Goal: Information Seeking & Learning: Learn about a topic

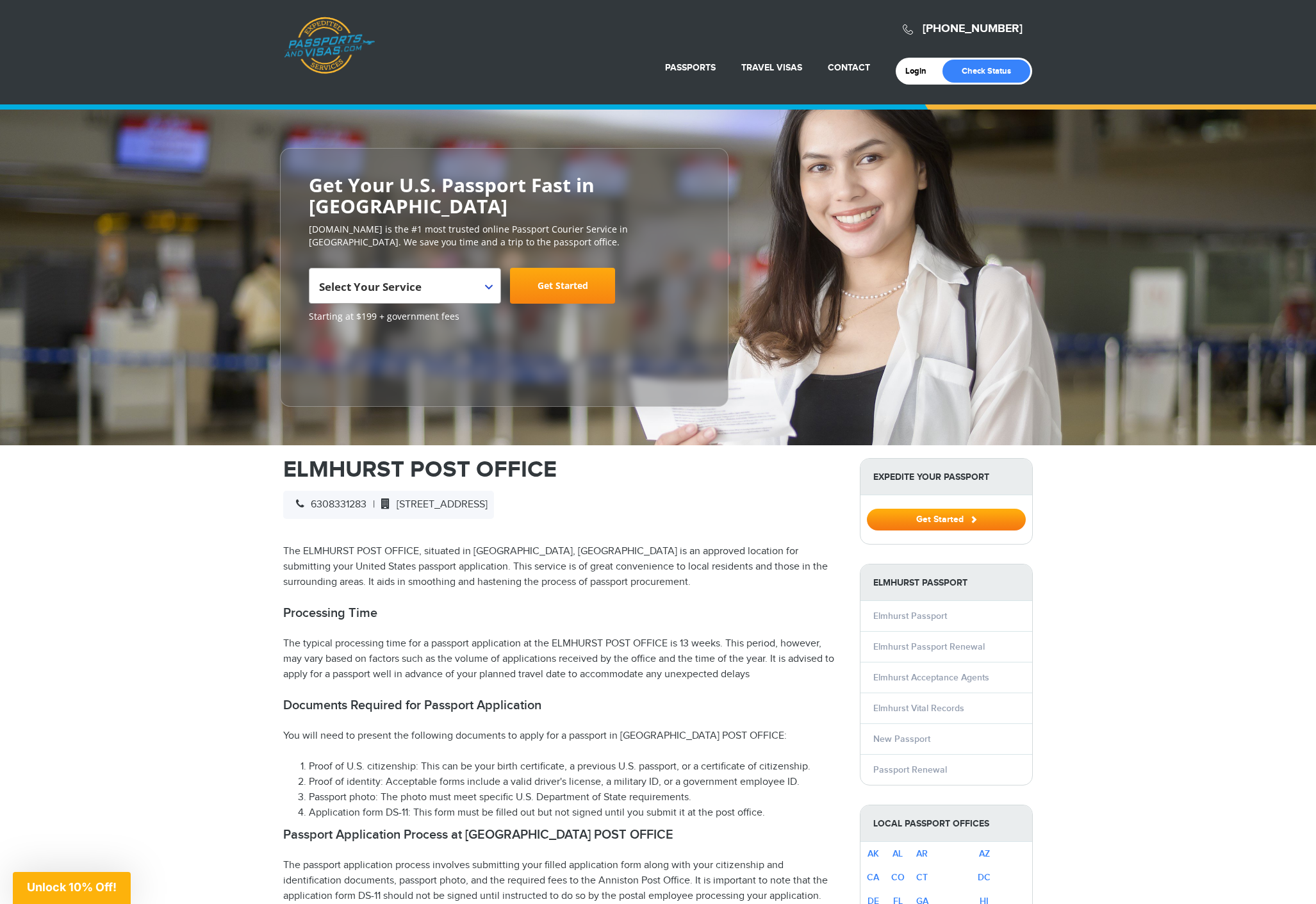
click at [489, 285] on b at bounding box center [489, 287] width 8 height 5
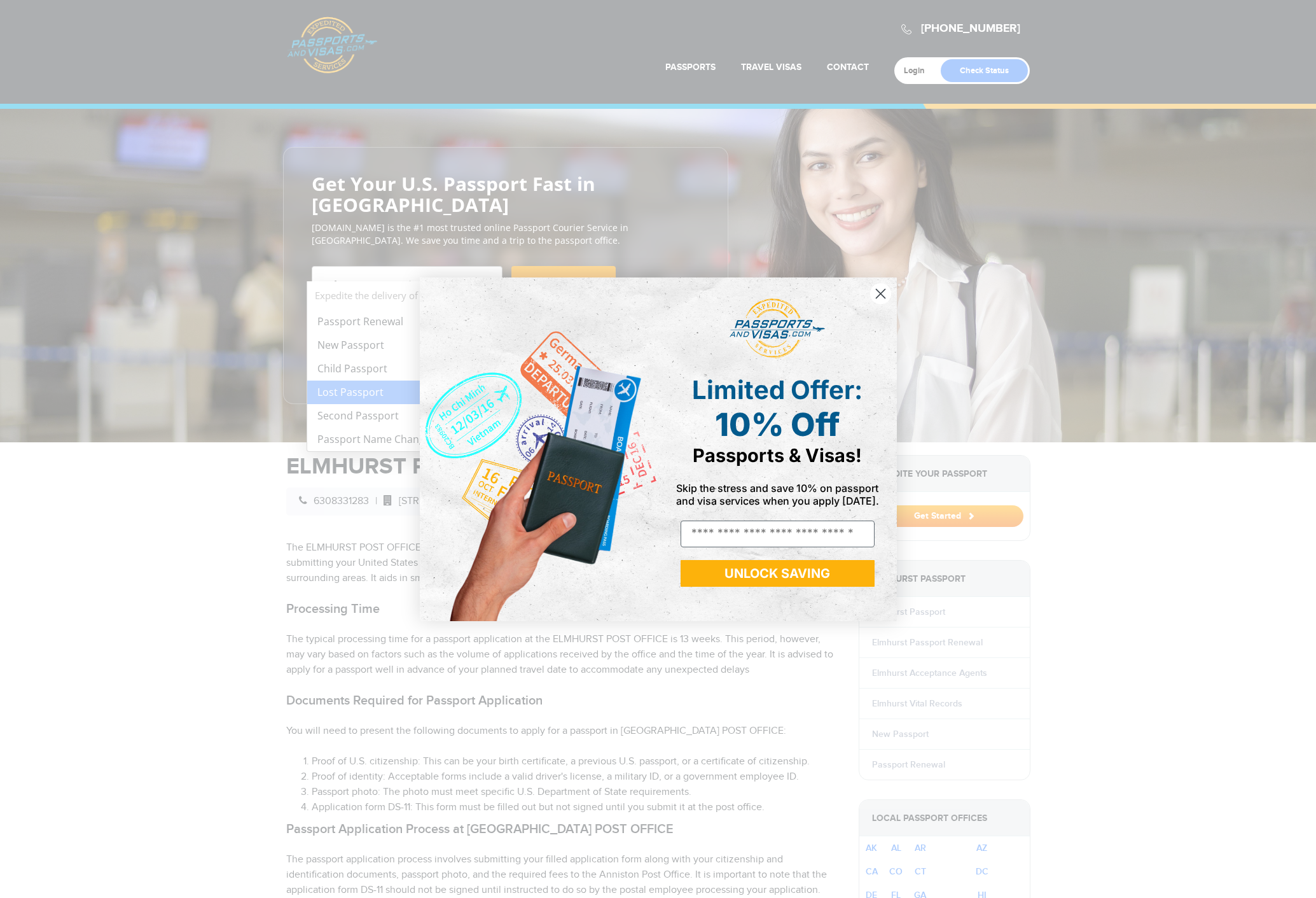
click at [191, 506] on div "Close dialog Limited Offer: 10% Off Passports & Visas! Skip the stress and save…" at bounding box center [658, 449] width 1316 height 898
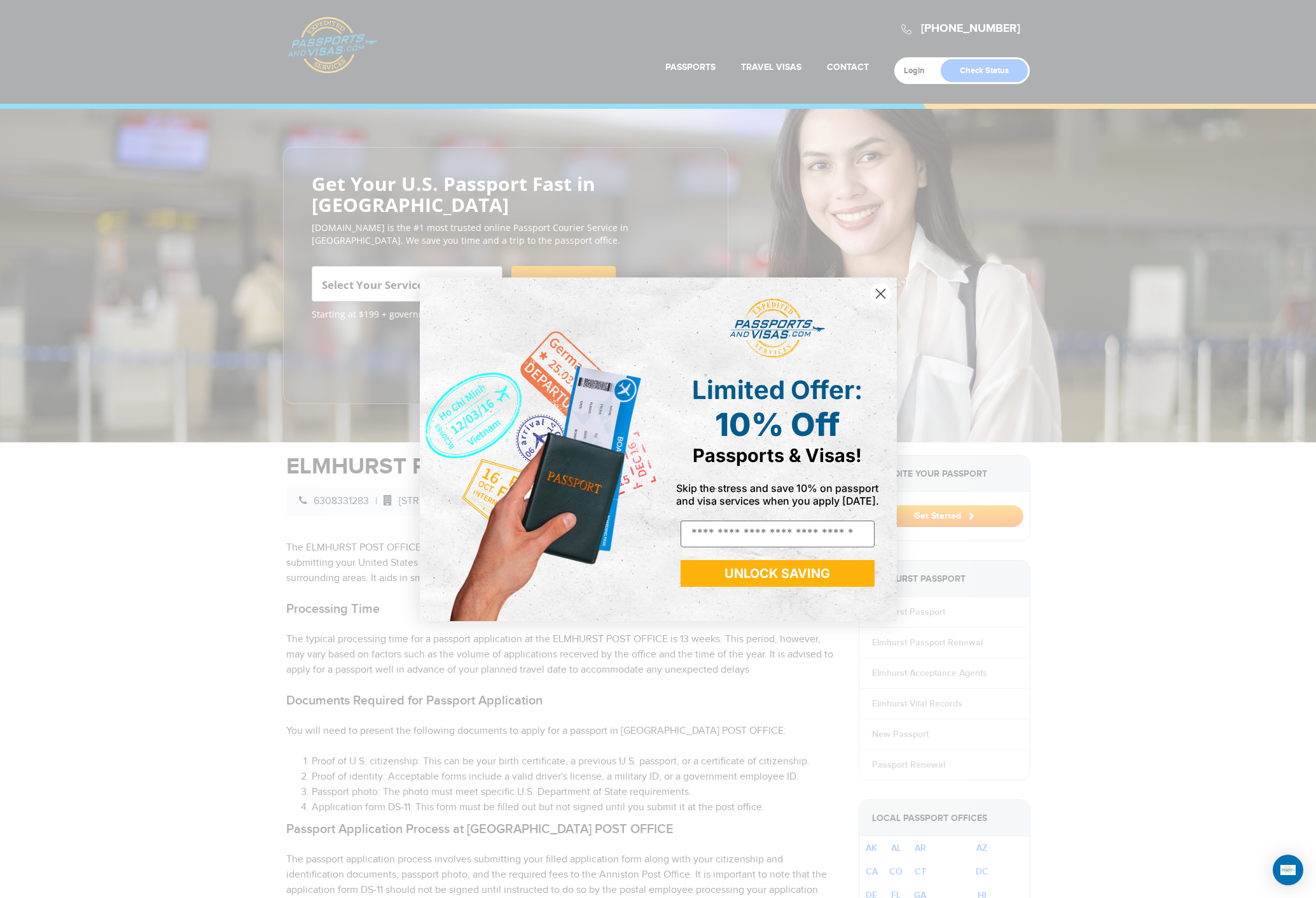
click at [881, 286] on circle "Close dialog" at bounding box center [880, 292] width 21 height 21
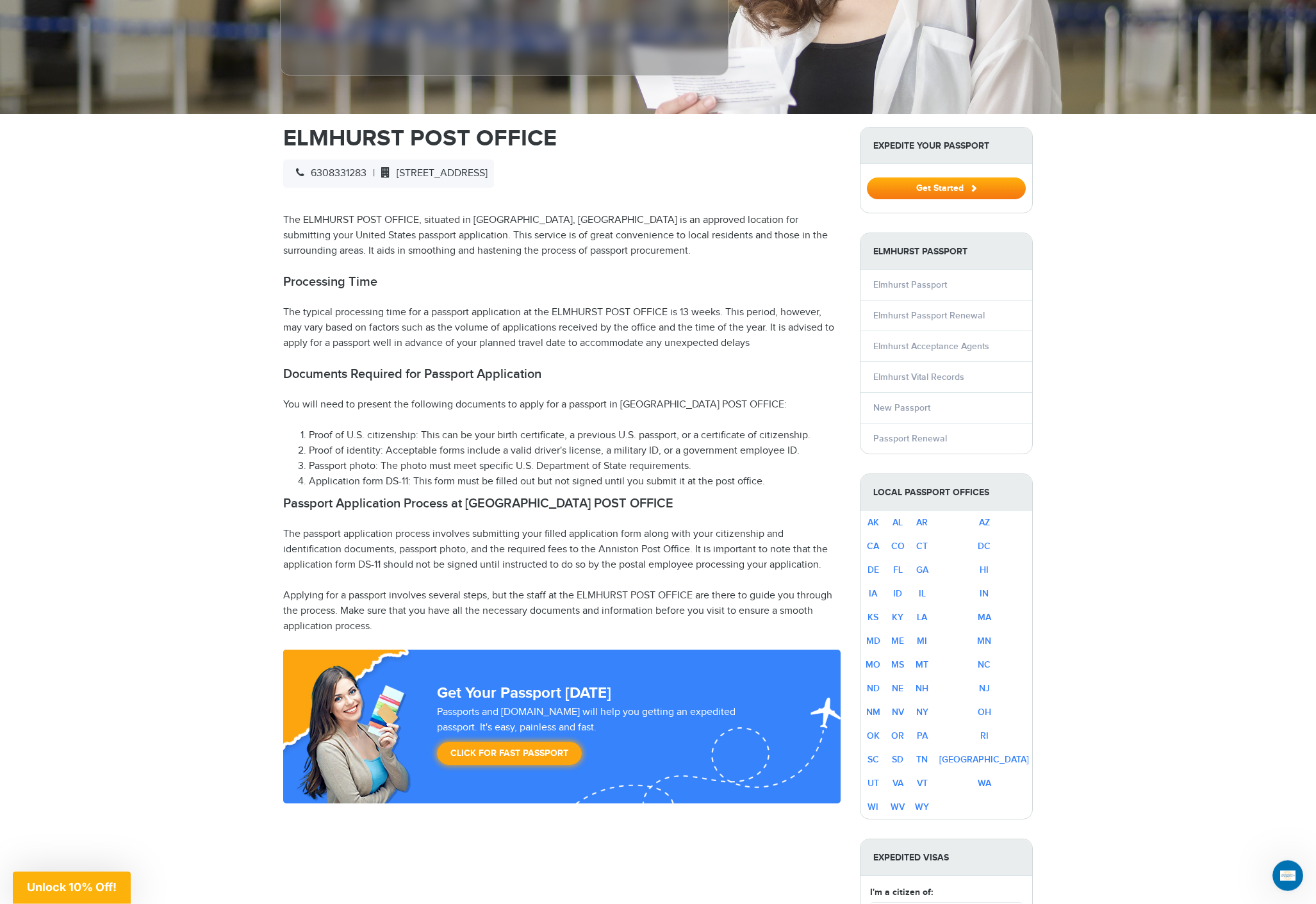
scroll to position [348, 0]
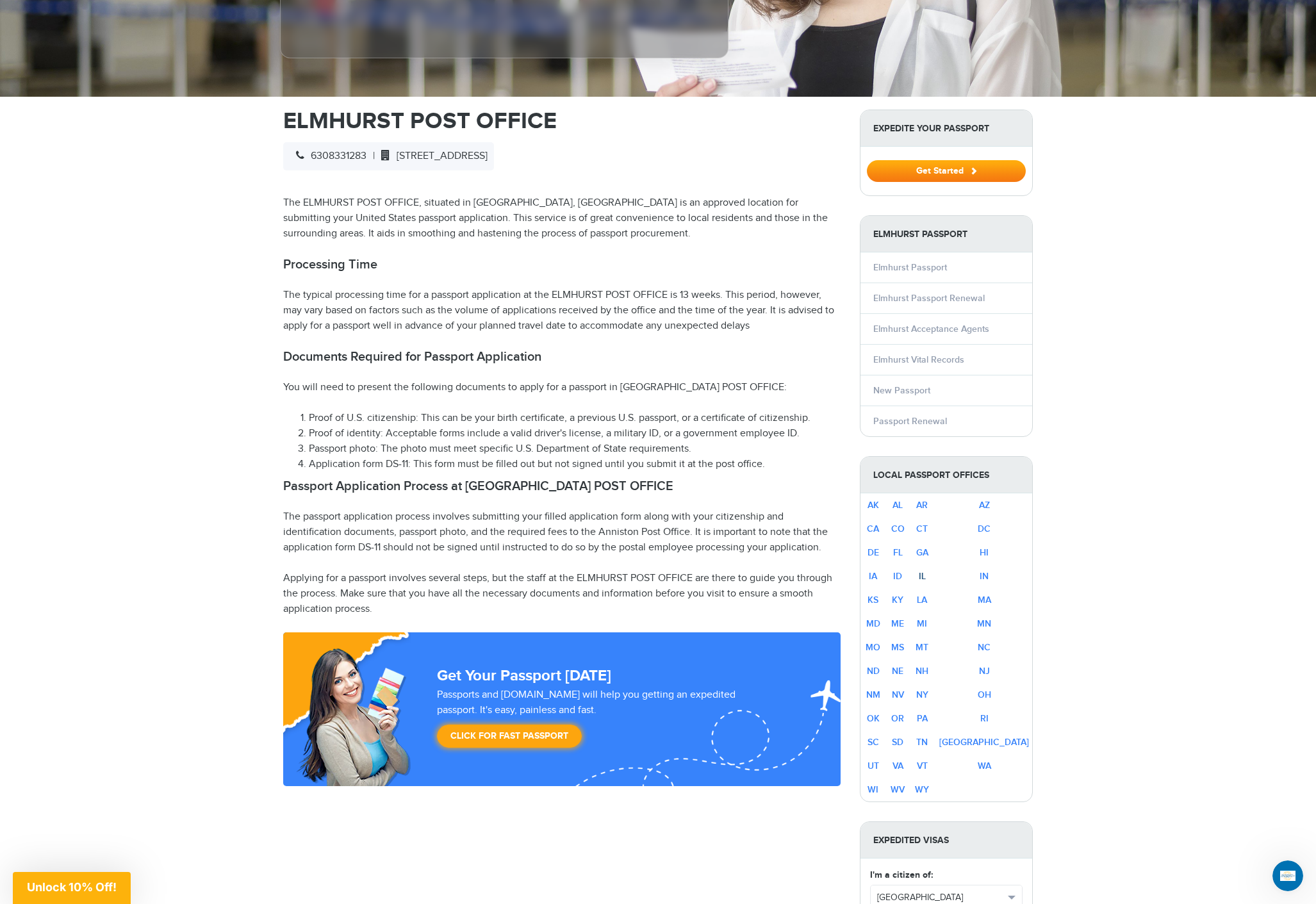
click at [925, 571] on link "IL" at bounding box center [923, 576] width 7 height 11
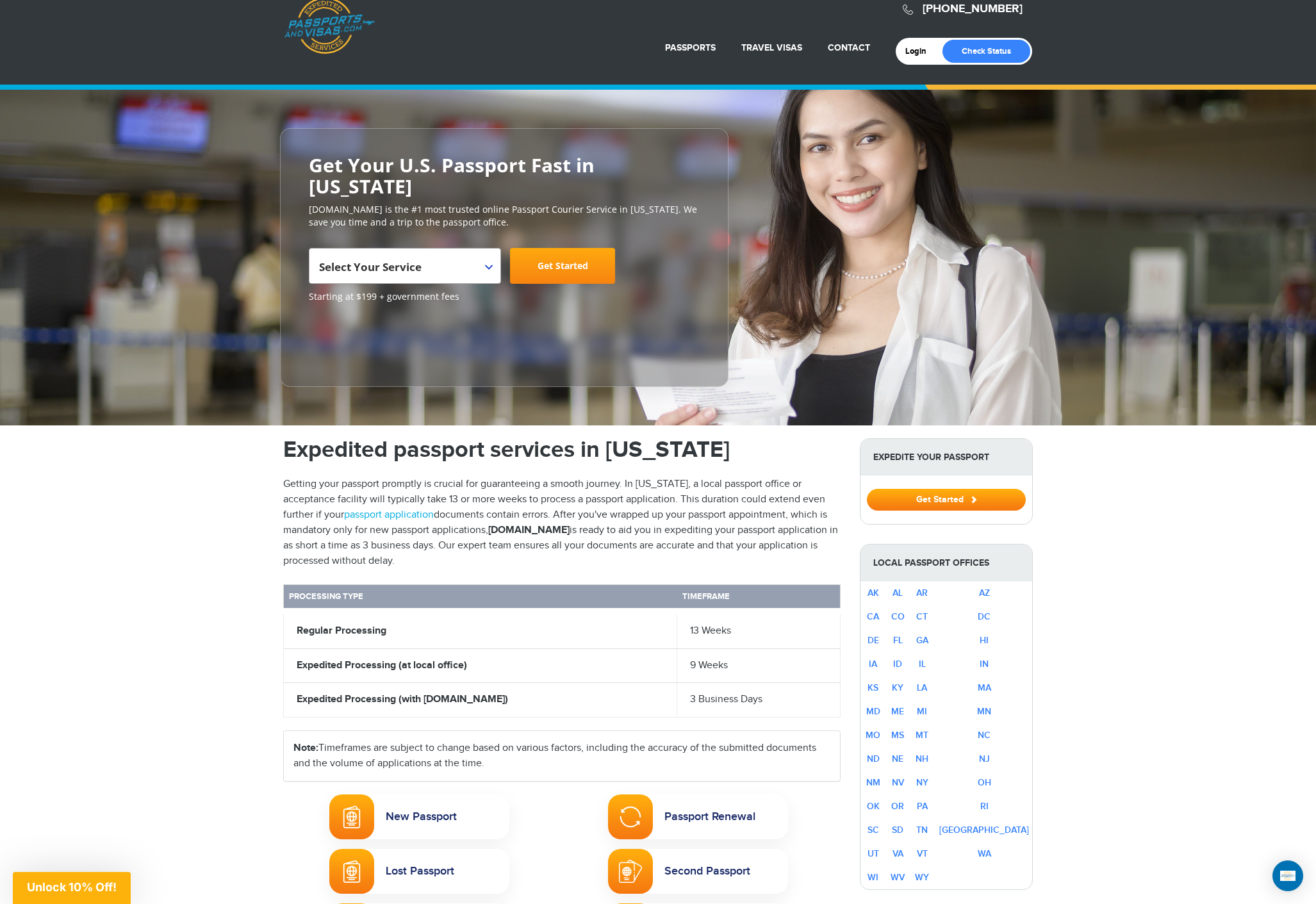
scroll to position [103, 0]
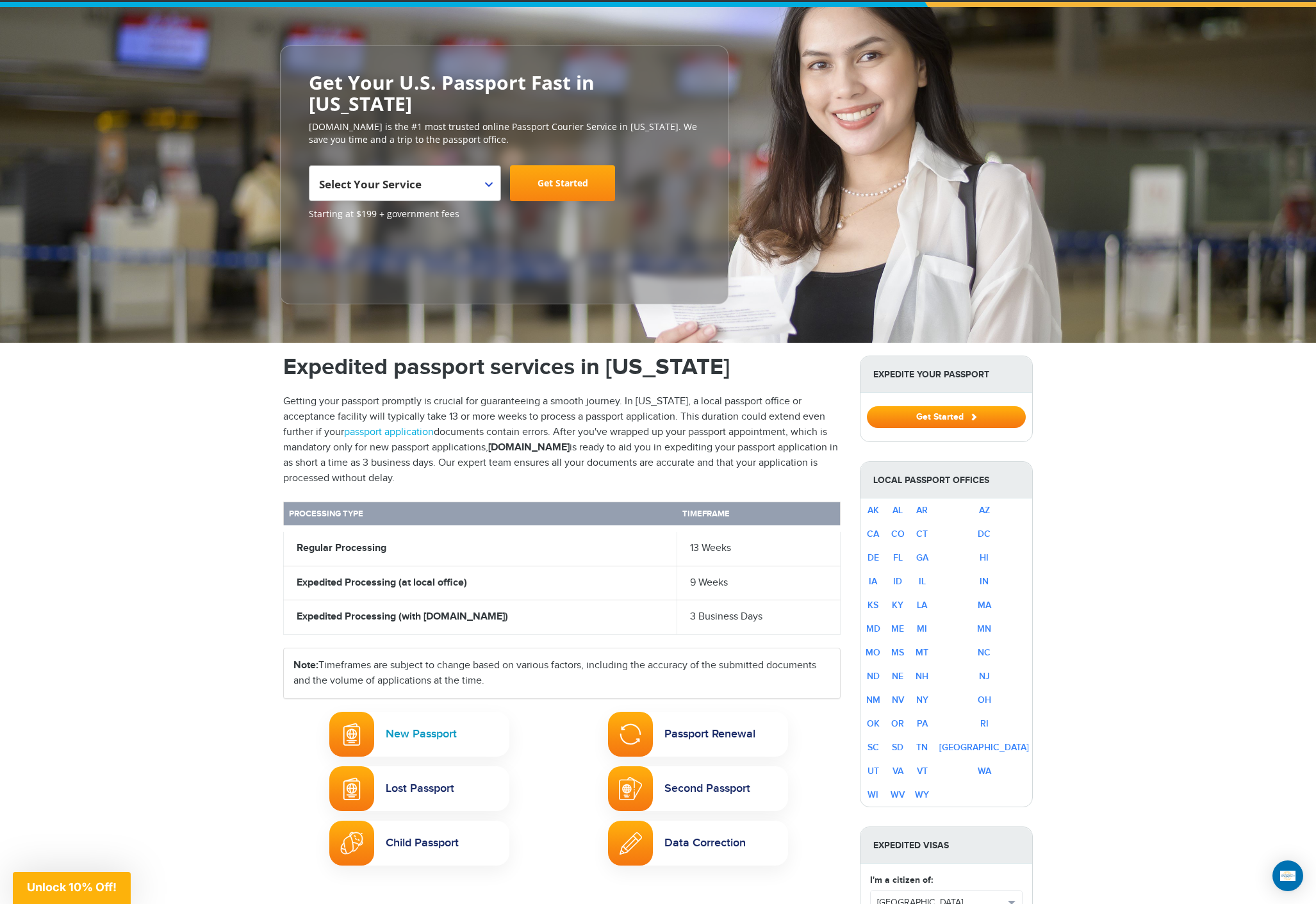
click at [441, 719] on link "New Passport" at bounding box center [419, 735] width 180 height 45
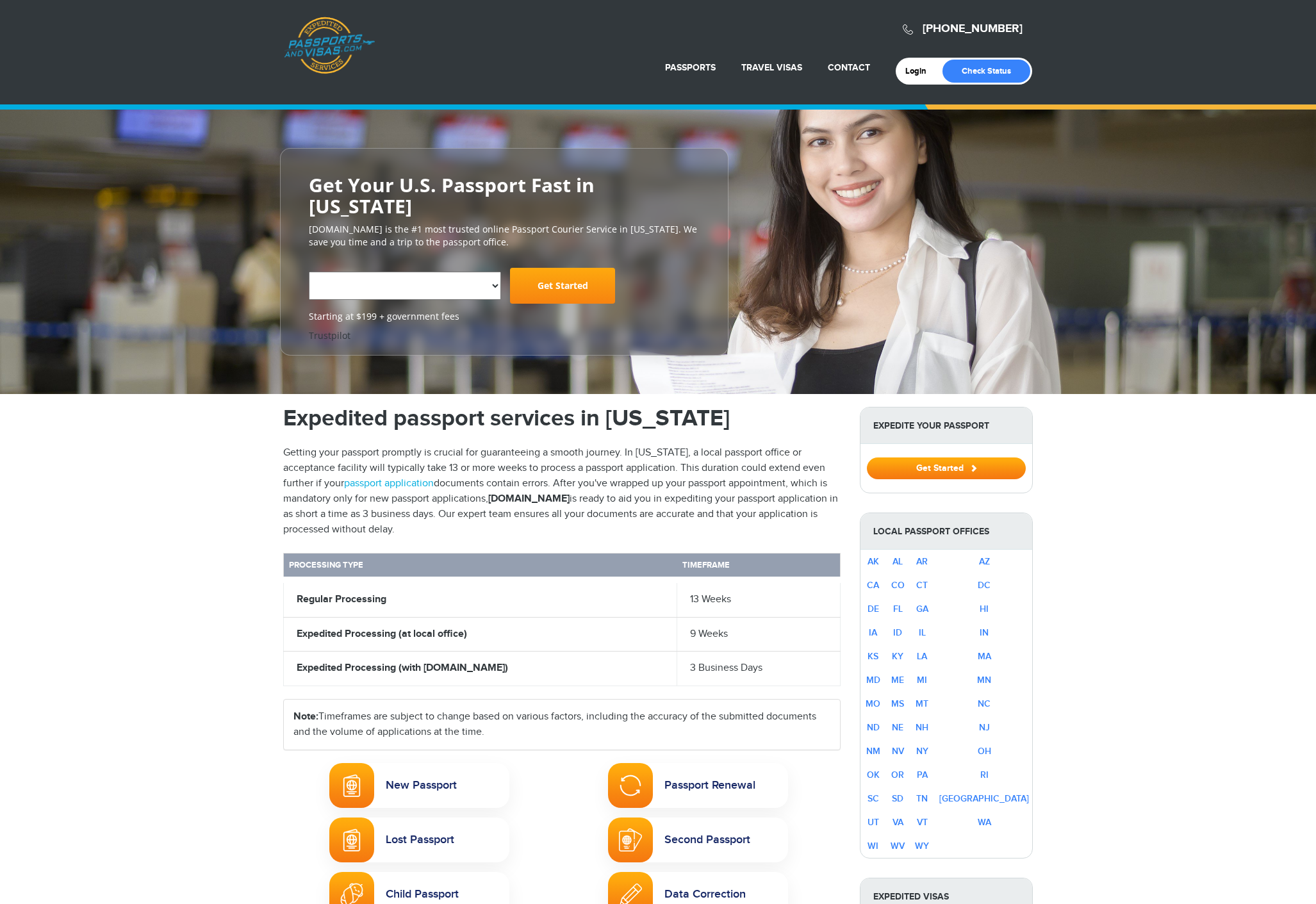
scroll to position [103, 0]
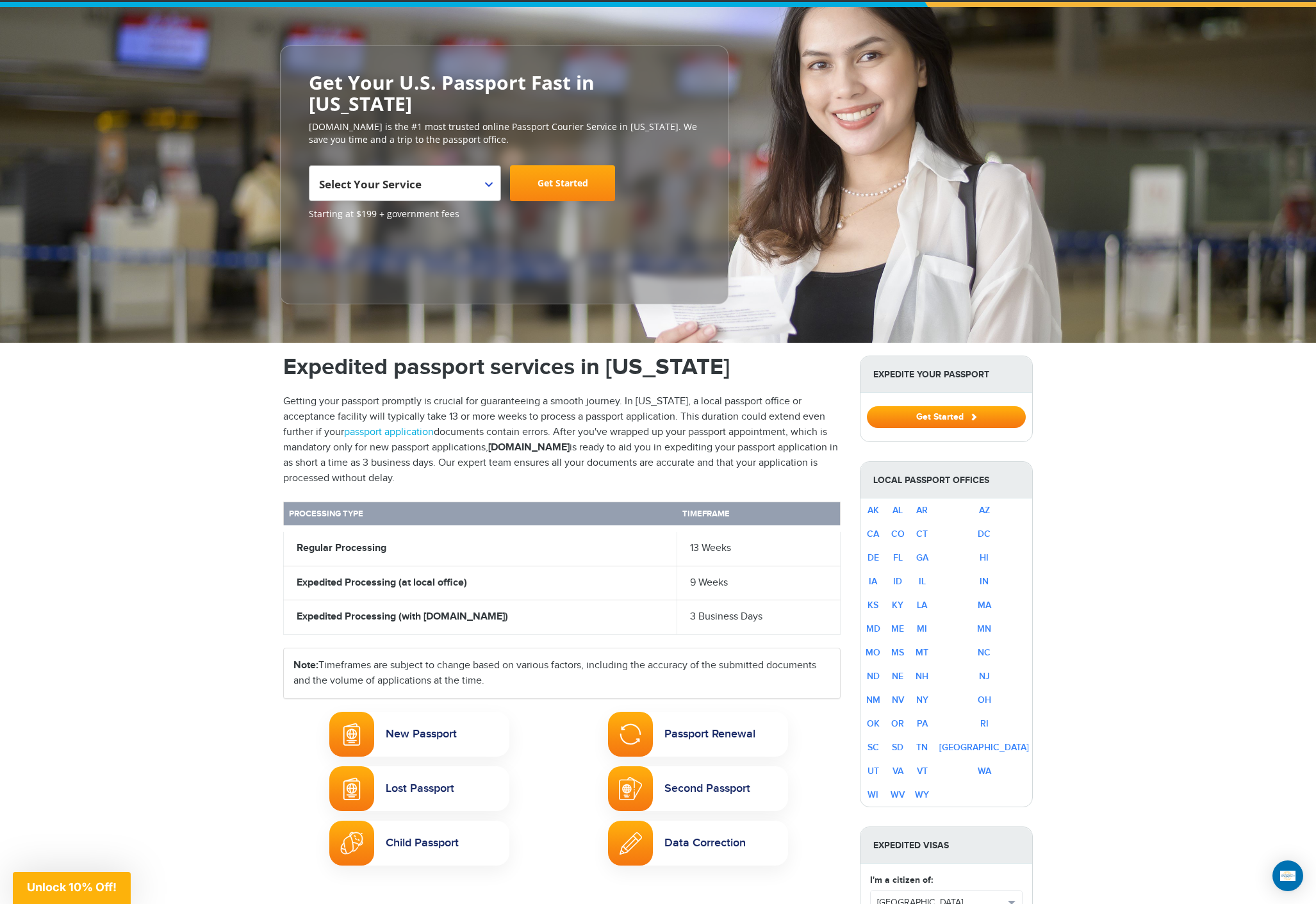
drag, startPoint x: 443, startPoint y: 429, endPoint x: 550, endPoint y: 424, distance: 107.1
click at [550, 441] on strong "Passportsandvisas.com" at bounding box center [528, 447] width 81 height 13
copy strong "Passportsandvisas.com"
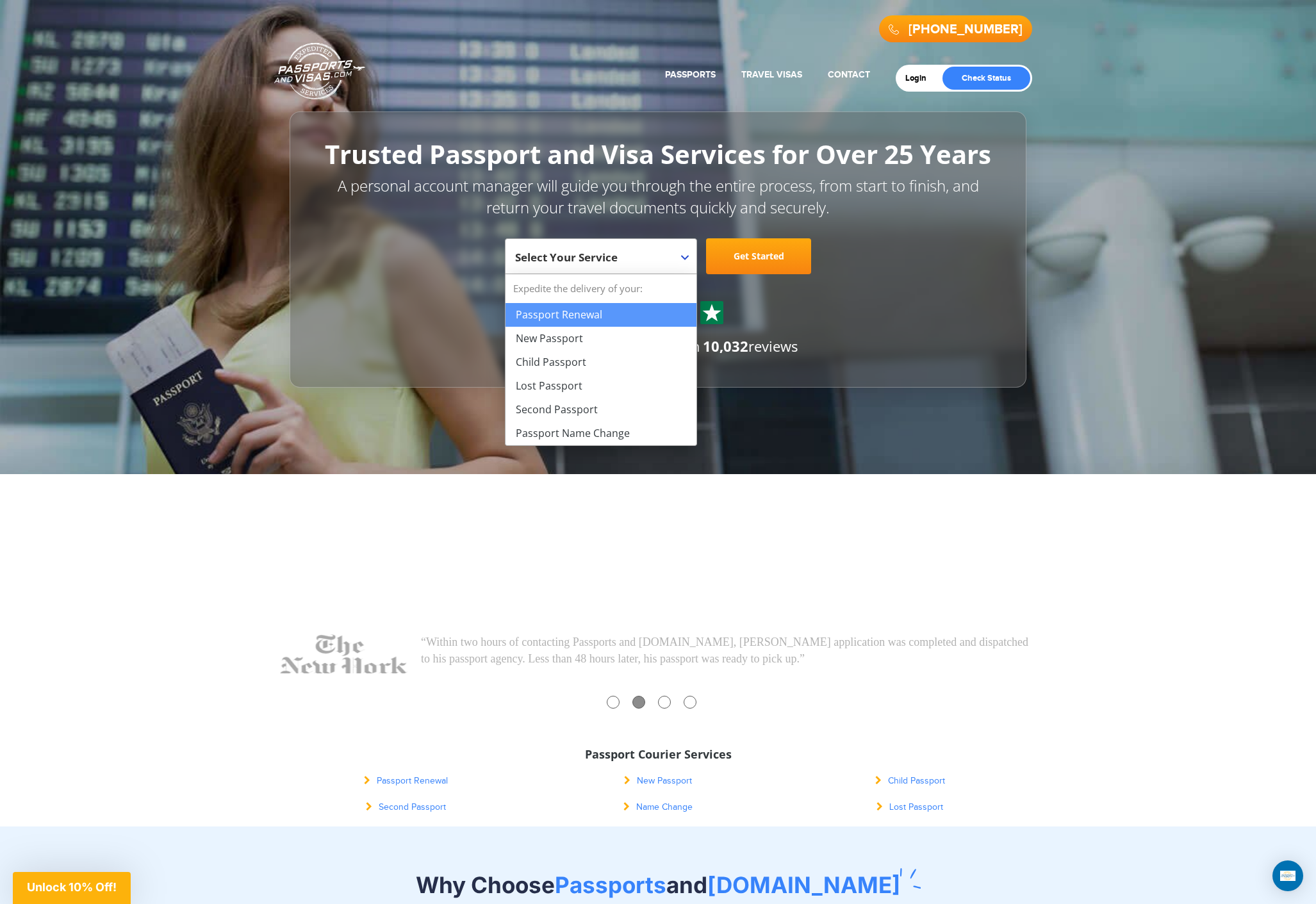
click at [683, 257] on b at bounding box center [685, 258] width 8 height 5
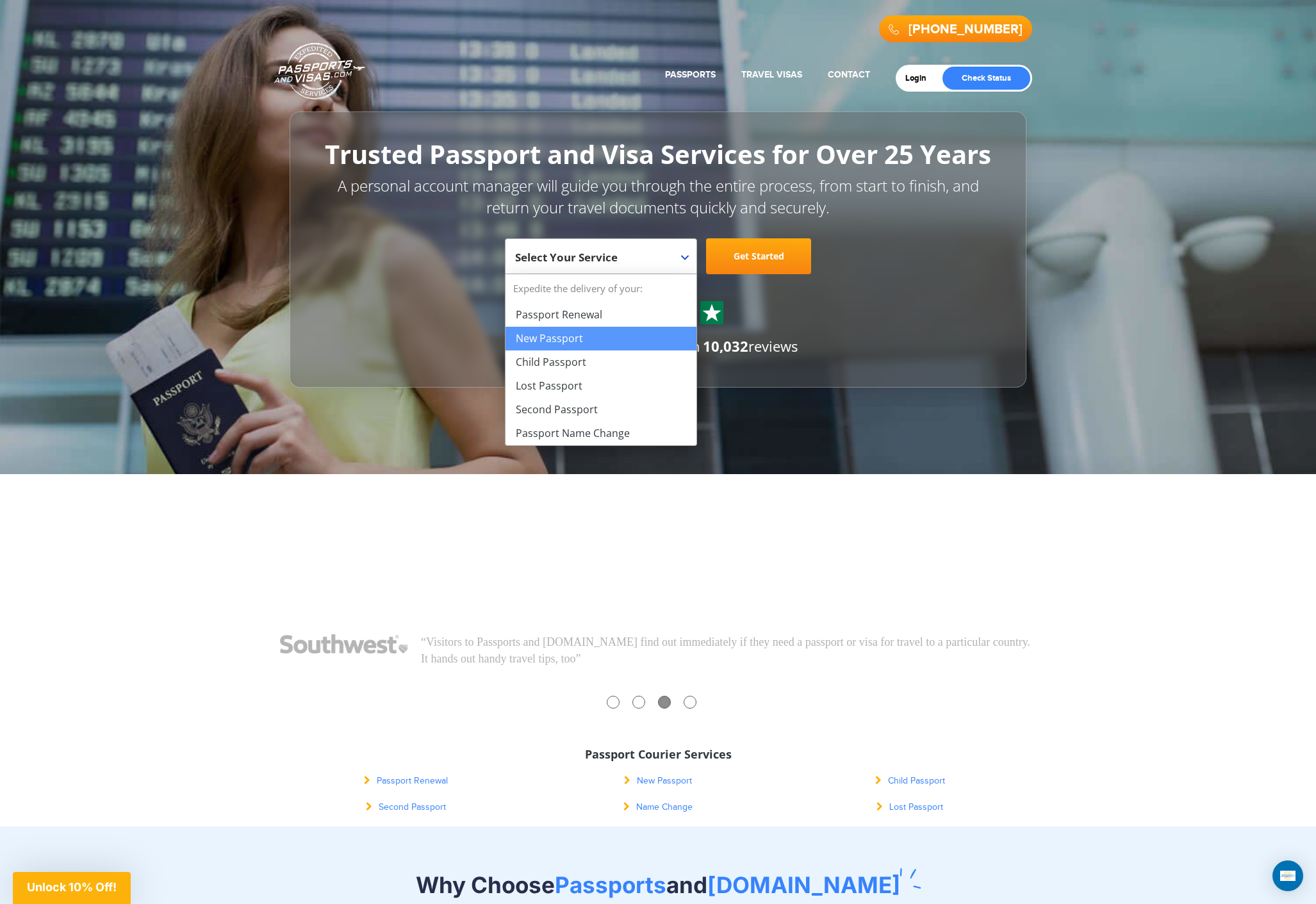
select select "**********"
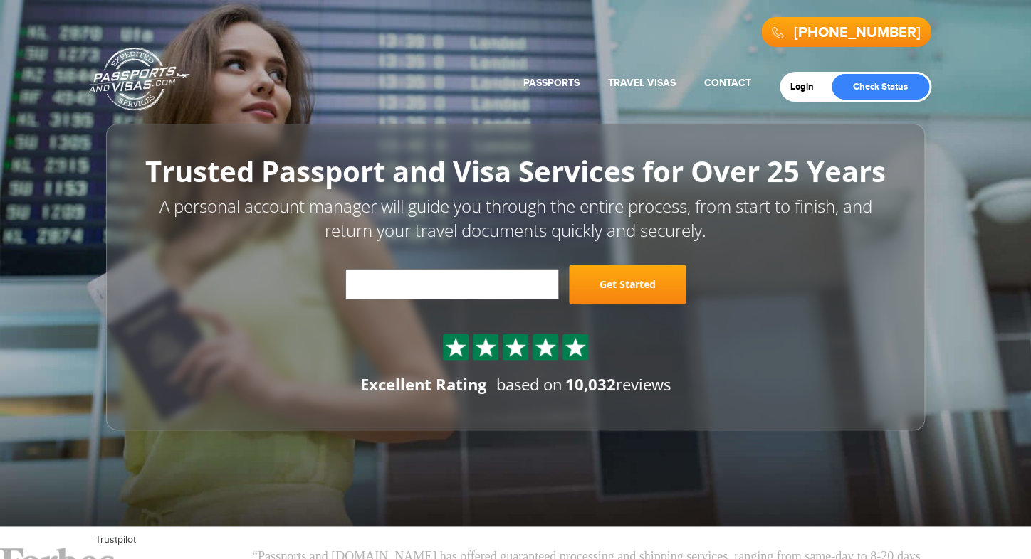
select select "**********"
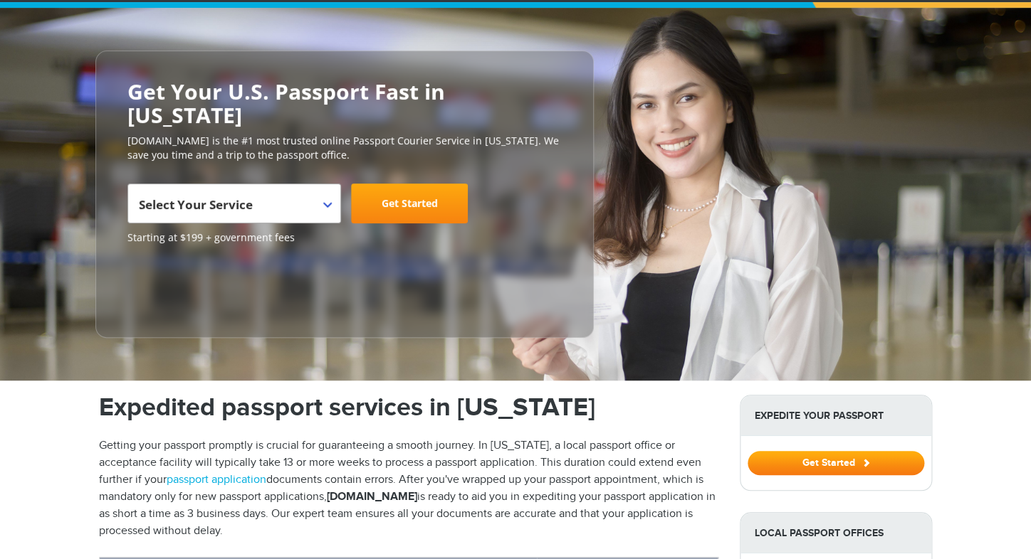
scroll to position [110, 0]
